Goal: Transaction & Acquisition: Purchase product/service

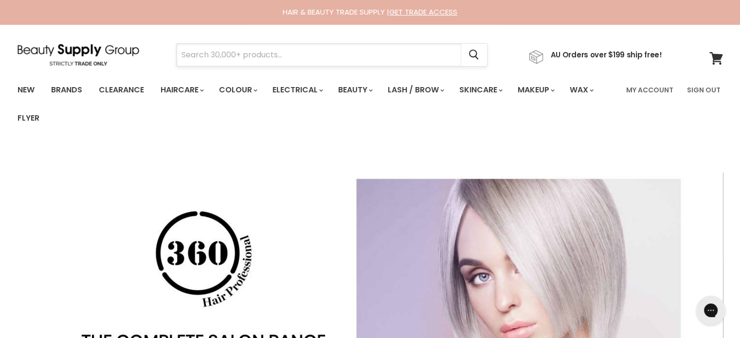
drag, startPoint x: 0, startPoint y: 0, endPoint x: 418, endPoint y: 56, distance: 422.0
click at [418, 56] on input "Search" at bounding box center [319, 55] width 285 height 22
paste input "Moroccanoil Original Treatment"
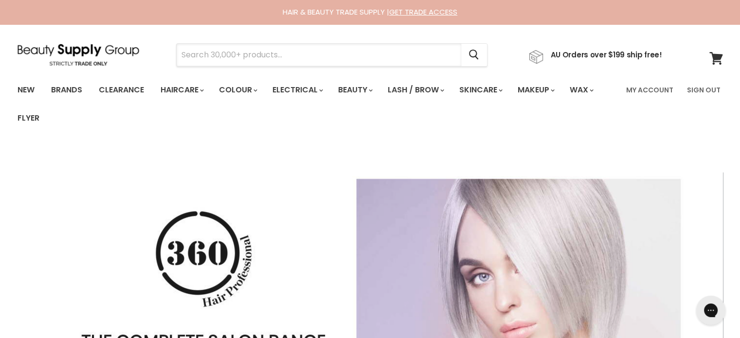
type input "Moroccanoil Original Treatment"
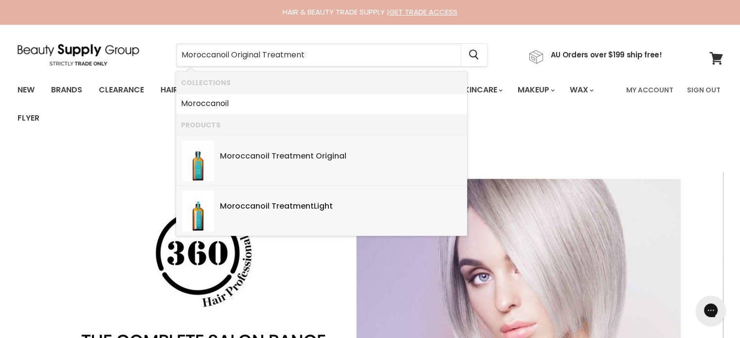
click at [333, 159] on b "Original" at bounding box center [331, 155] width 31 height 11
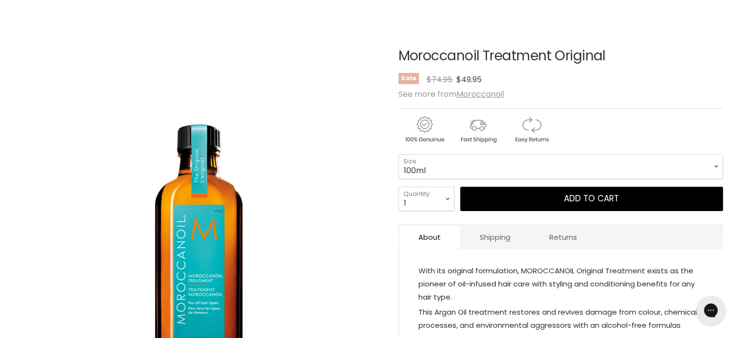
scroll to position [146, 0]
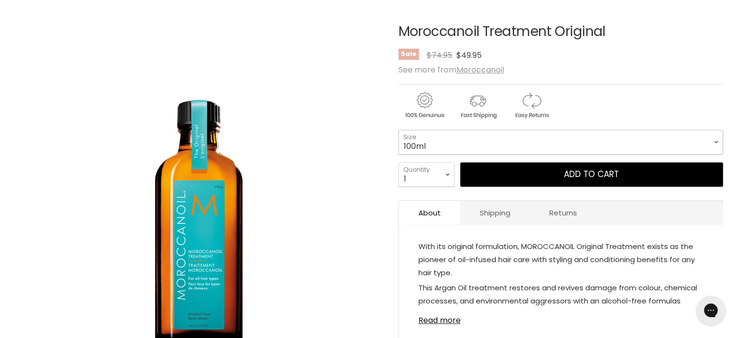
click at [454, 139] on select "100ml 200ml 25ml" at bounding box center [560, 142] width 324 height 24
click at [398, 130] on select "100ml 200ml 25ml" at bounding box center [560, 142] width 324 height 24
select select "200ml"
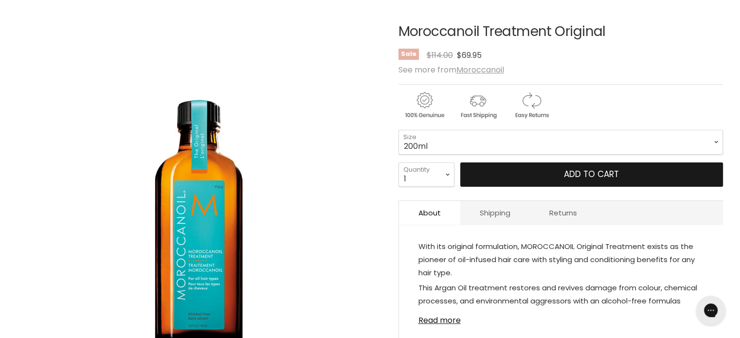
click at [558, 170] on button "Add to cart" at bounding box center [591, 174] width 263 height 24
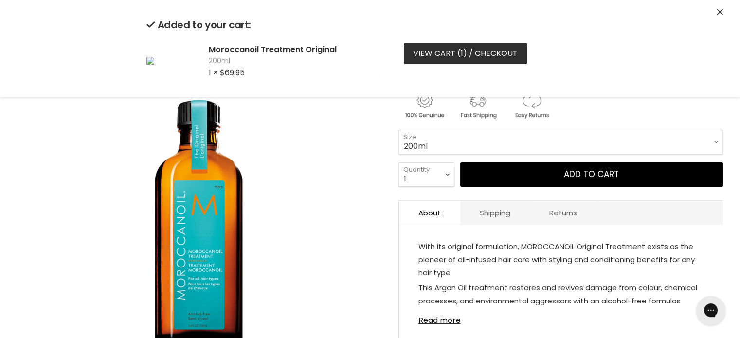
click at [464, 50] on link "View cart ( 1 ) / Checkout" at bounding box center [465, 53] width 123 height 21
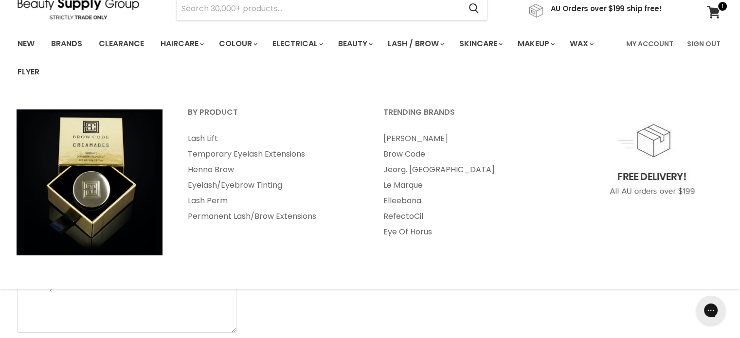
scroll to position [49, 0]
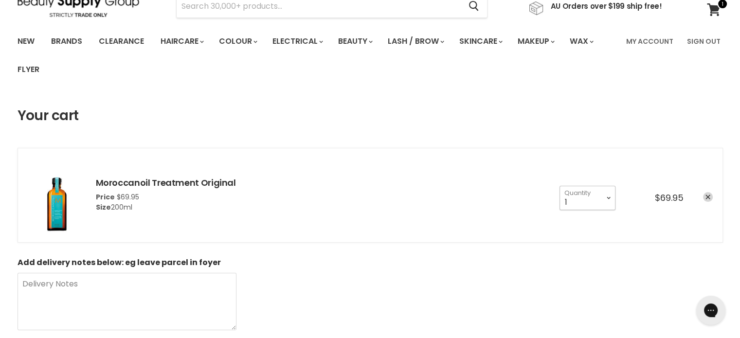
click at [607, 197] on select "1 2 3 4 5 6 7 8 9 10+" at bounding box center [587, 198] width 56 height 24
select select "2"
click at [559, 186] on select "1 2 3 4 5 6 7 8 9 10+" at bounding box center [587, 198] width 56 height 24
type input "2"
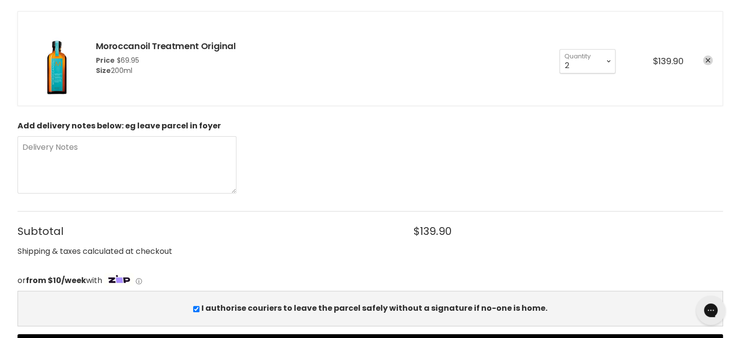
scroll to position [49, 0]
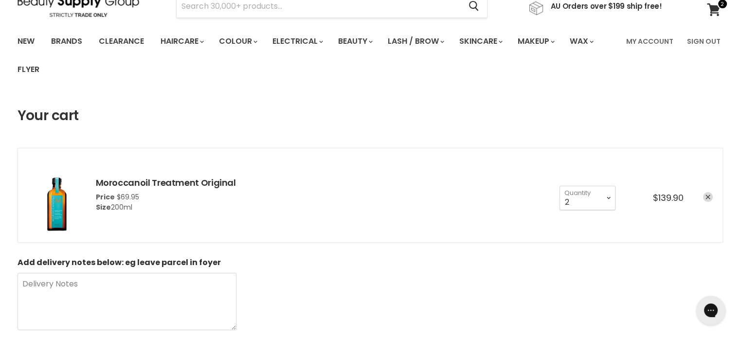
click at [710, 194] on link "remove Moroccanoil Treatment Original" at bounding box center [708, 197] width 10 height 10
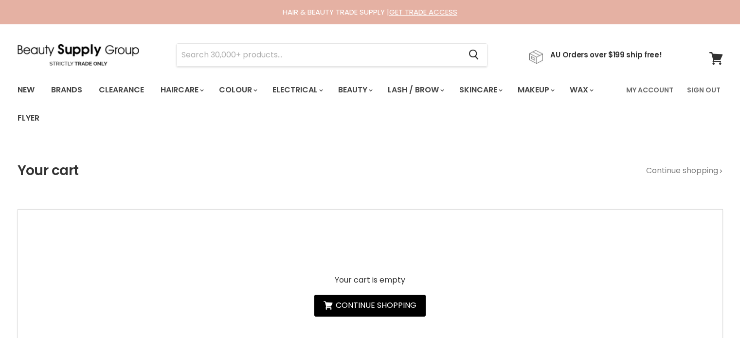
scroll to position [49, 0]
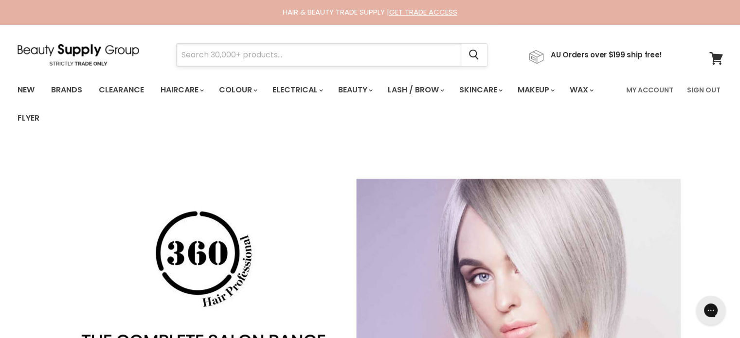
paste input "Milk_shake Icy Blonde"
type input "Milk_shake Icy Blonde"
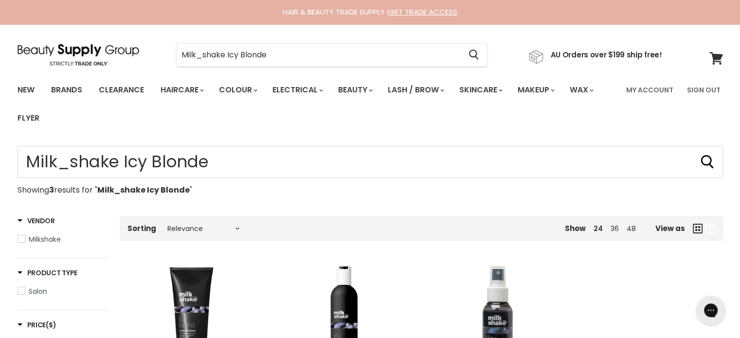
type input "Milk_shake Icy Blonde"
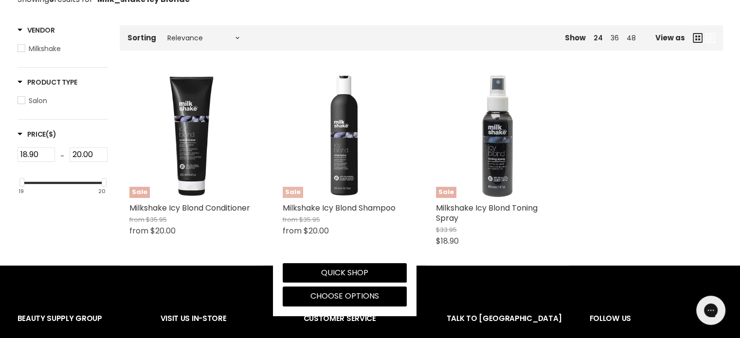
scroll to position [195, 0]
